Goal: Task Accomplishment & Management: Manage account settings

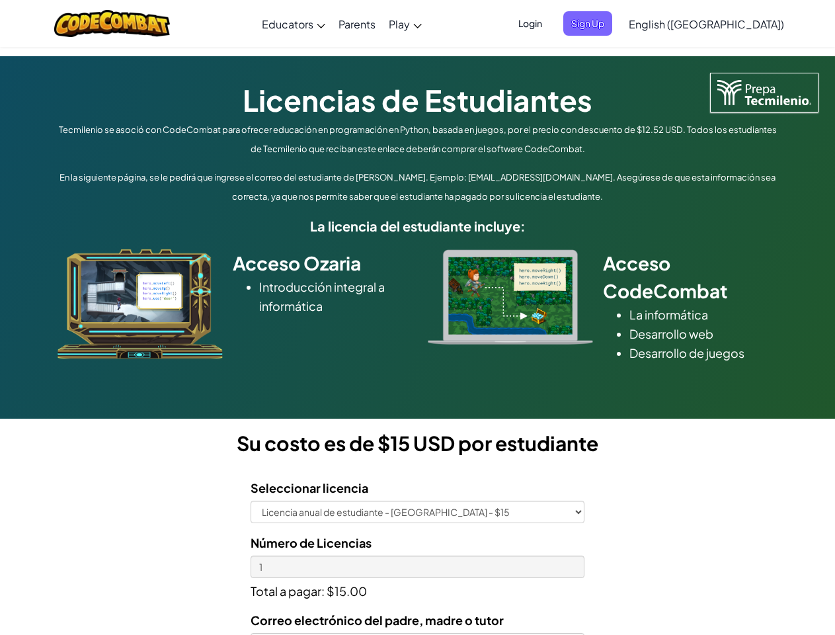
click at [418, 317] on div at bounding box center [510, 296] width 185 height 95
click at [550, 23] on span "Login" at bounding box center [531, 23] width 40 height 24
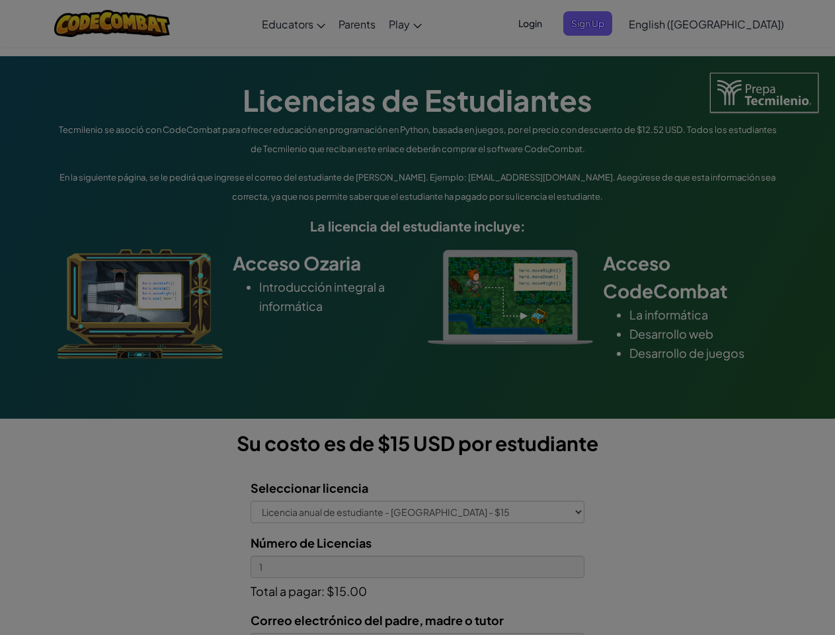
click at [610, 23] on div at bounding box center [417, 317] width 835 height 635
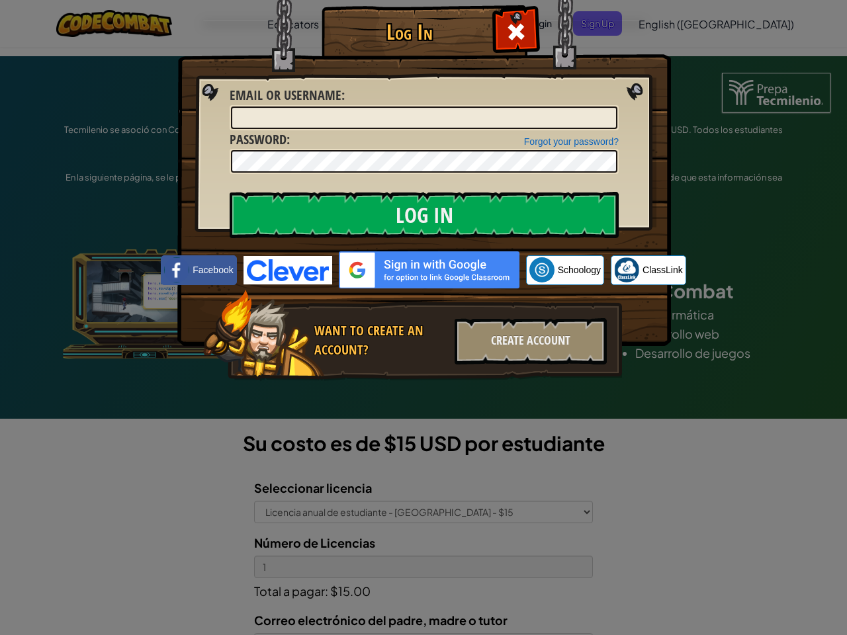
click at [669, 23] on div "Log In Unknown Error Email or Username : Forgot your password? Password : Log I…" at bounding box center [423, 317] width 847 height 635
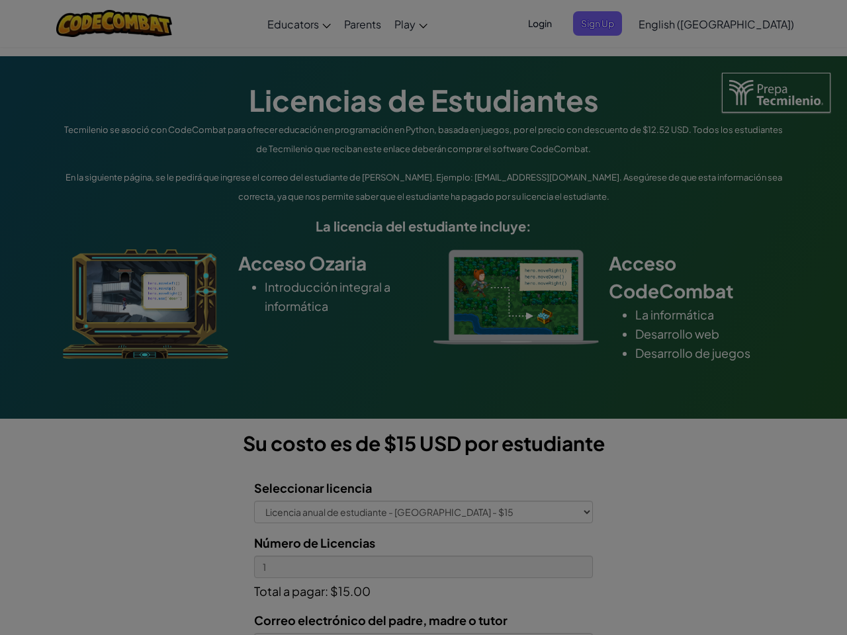
click at [669, 23] on div "Log In Unknown Error Email or Username : Forgot your password? Password : Log I…" at bounding box center [423, 317] width 847 height 635
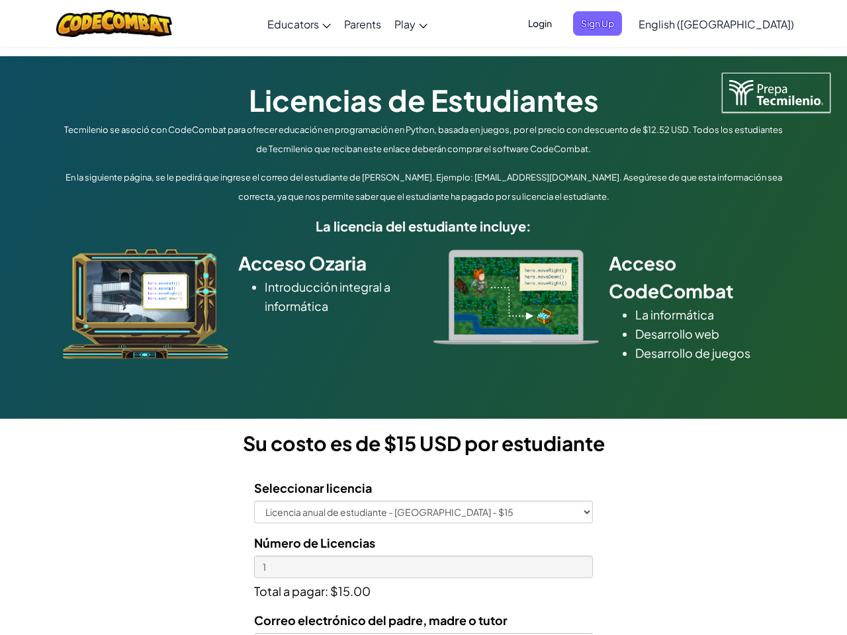
click at [740, 24] on div at bounding box center [423, 317] width 847 height 635
